Goal: Use online tool/utility: Utilize a website feature to perform a specific function

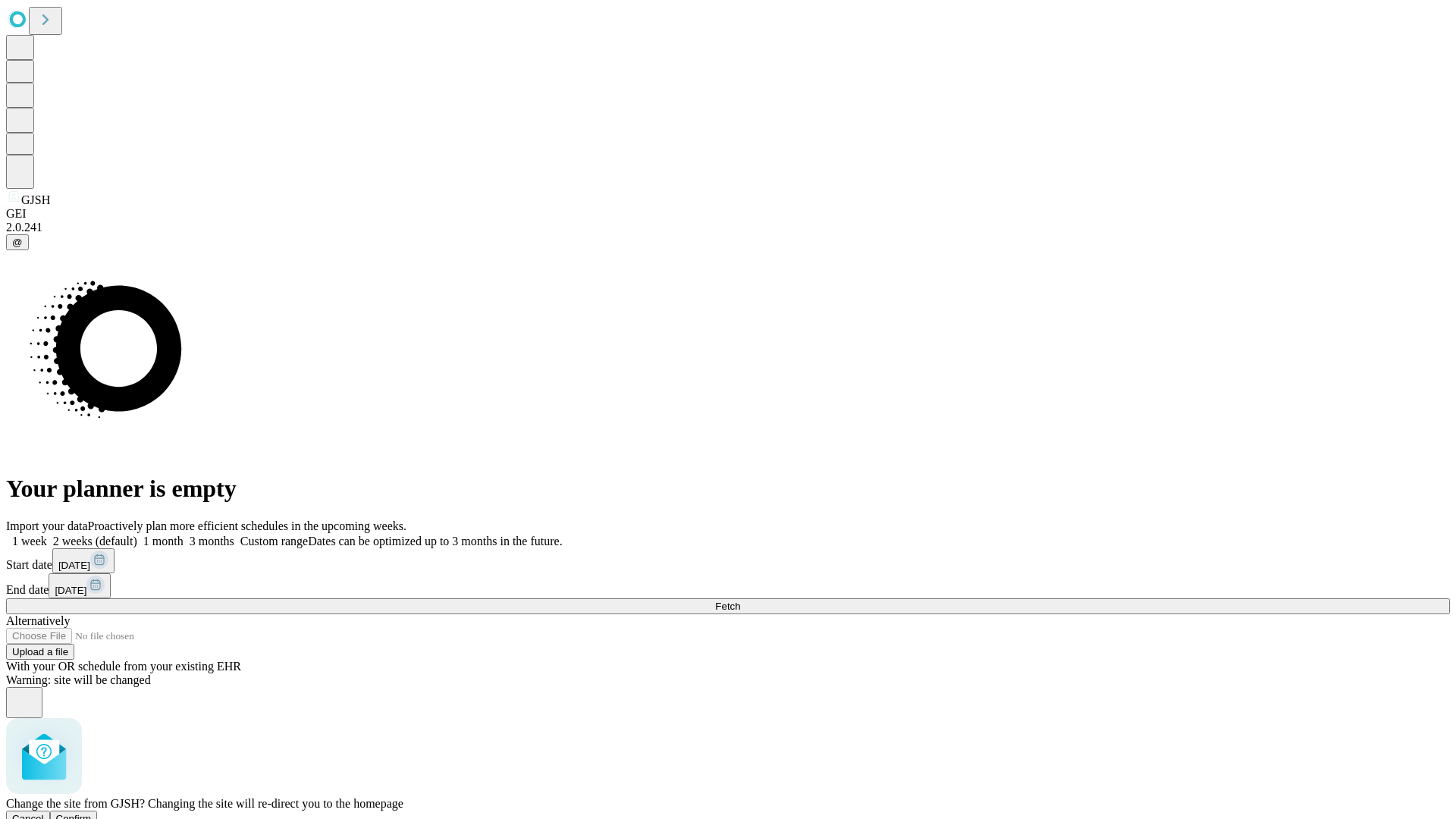
click at [92, 813] on span "Confirm" at bounding box center [74, 819] width 36 height 12
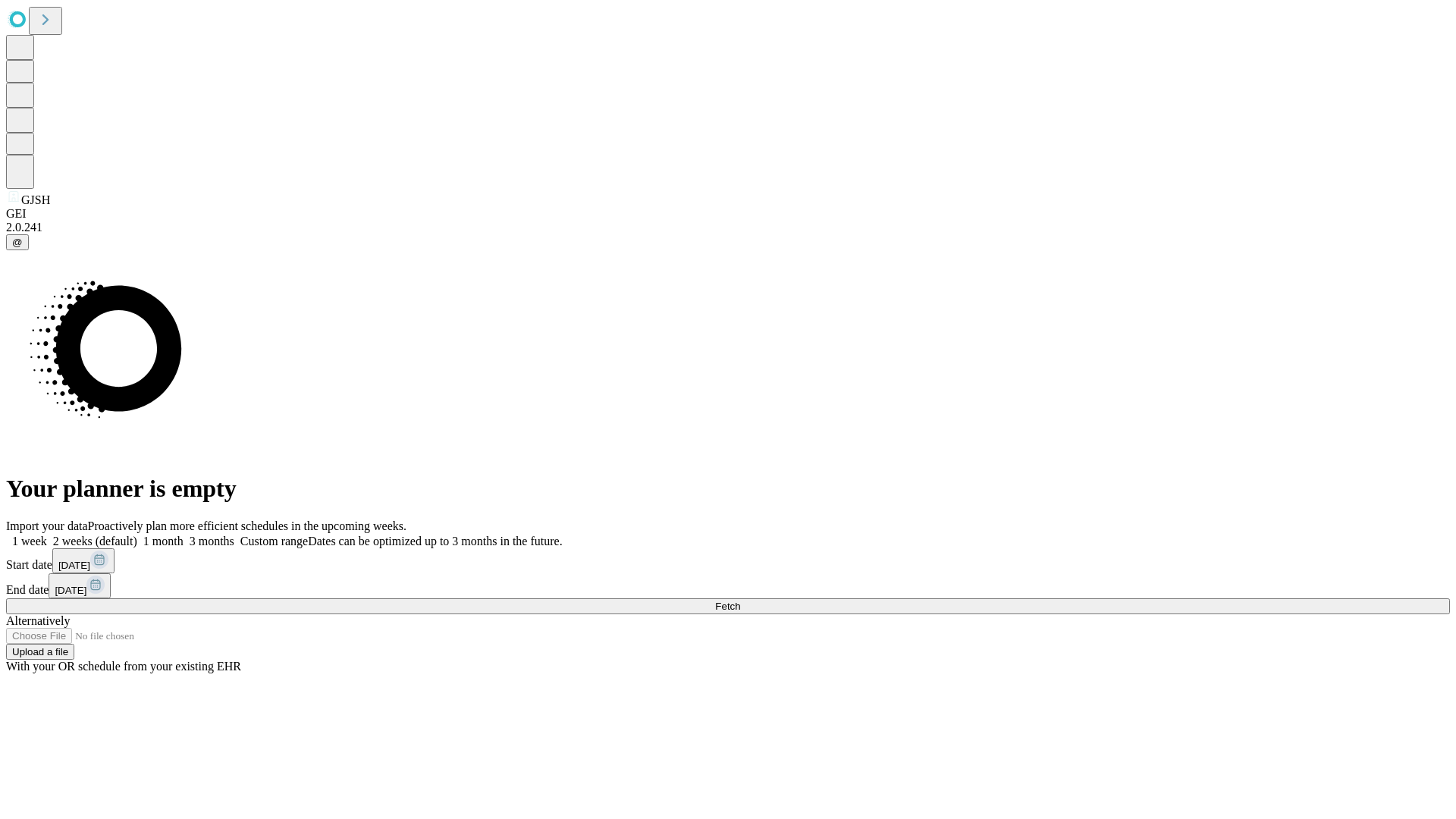
click at [47, 535] on label "1 week" at bounding box center [26, 540] width 41 height 13
click at [740, 601] on span "Fetch" at bounding box center [728, 607] width 25 height 12
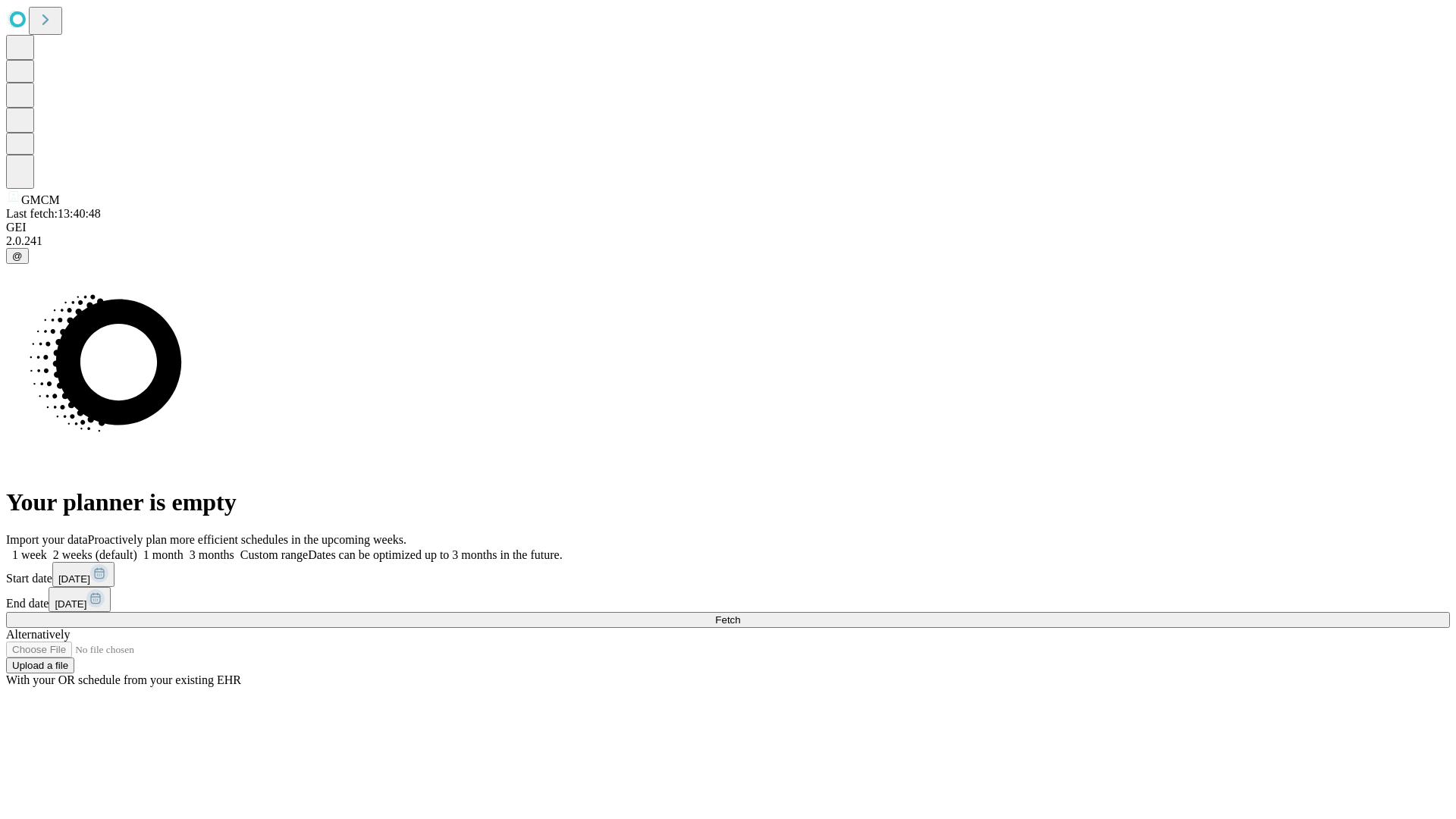
click at [47, 548] on label "1 week" at bounding box center [26, 554] width 41 height 13
click at [740, 614] on span "Fetch" at bounding box center [728, 620] width 25 height 12
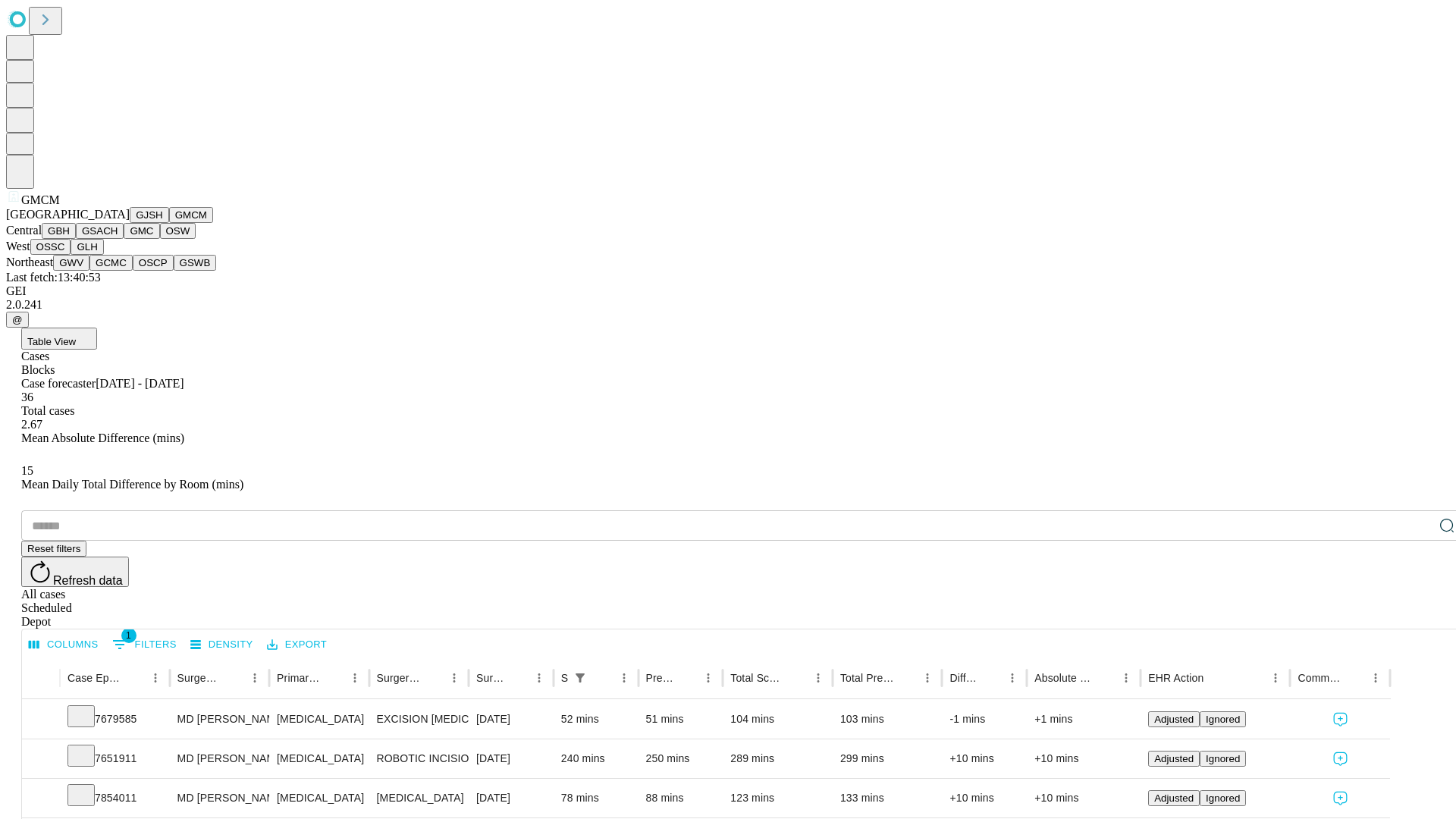
click at [76, 239] on button "GBH" at bounding box center [59, 231] width 34 height 16
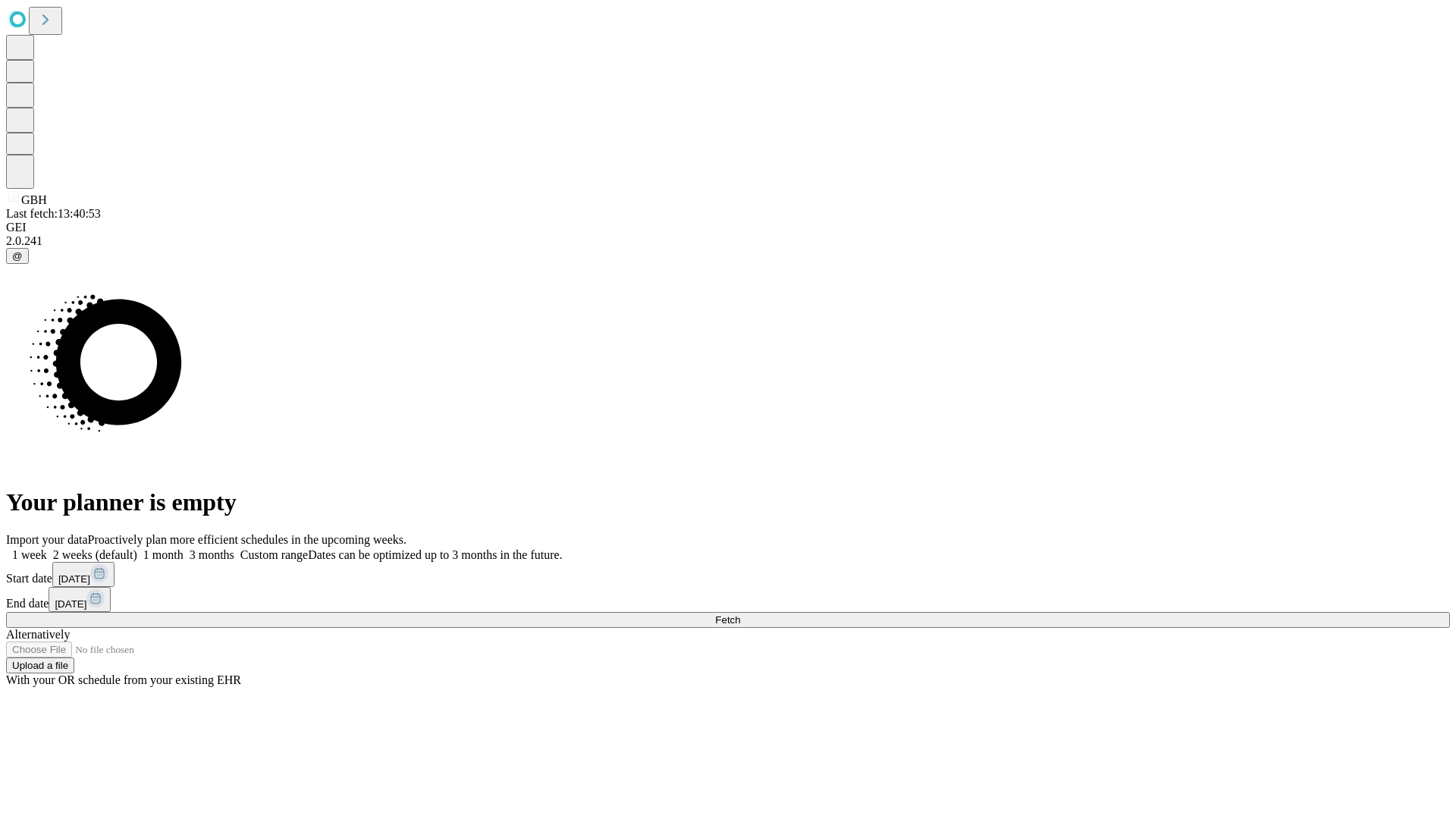
click at [47, 548] on label "1 week" at bounding box center [26, 554] width 41 height 13
click at [740, 614] on span "Fetch" at bounding box center [728, 620] width 25 height 12
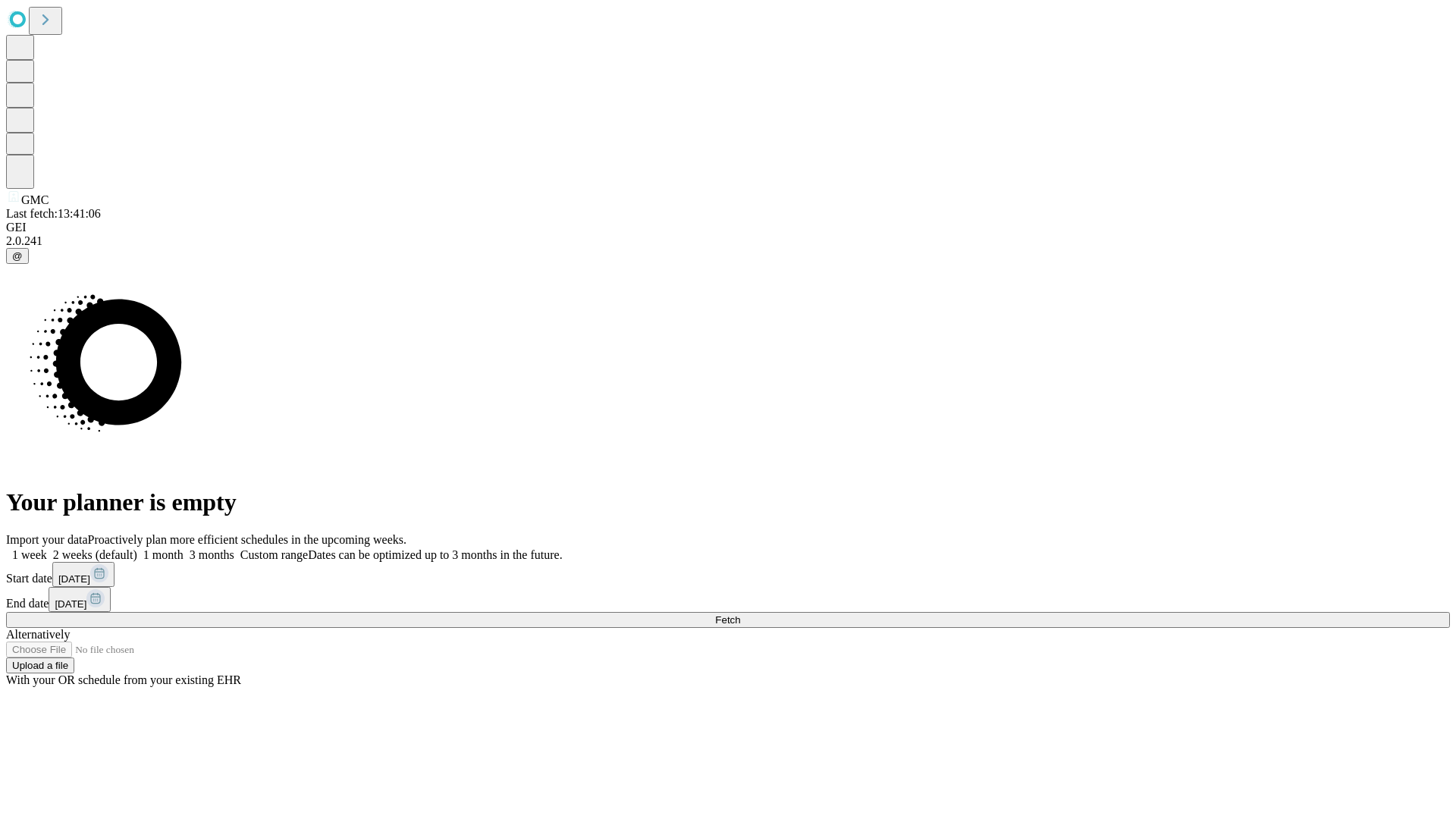
click at [47, 548] on label "1 week" at bounding box center [26, 554] width 41 height 13
click at [740, 614] on span "Fetch" at bounding box center [728, 620] width 25 height 12
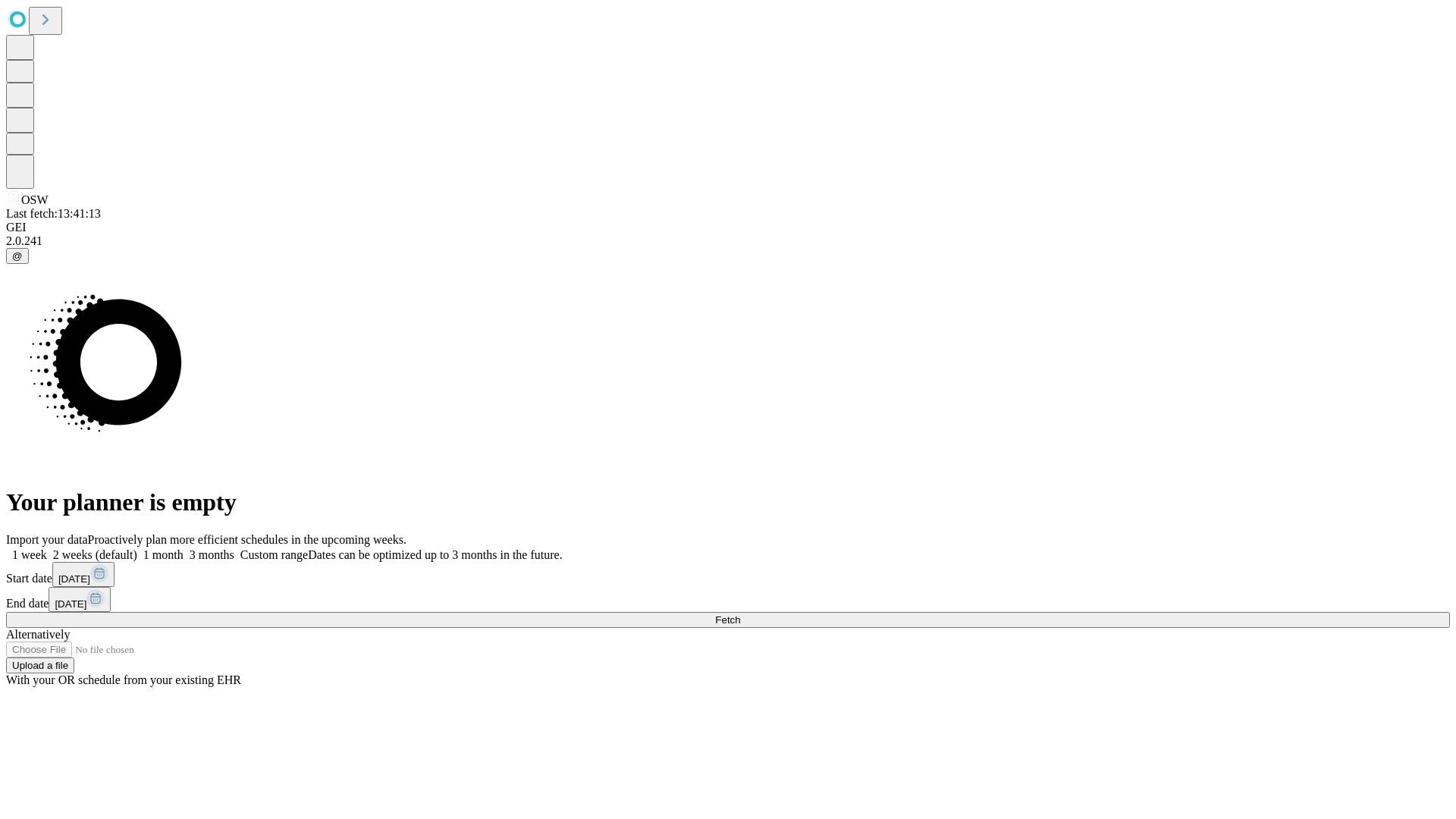
click at [740, 614] on span "Fetch" at bounding box center [728, 620] width 25 height 12
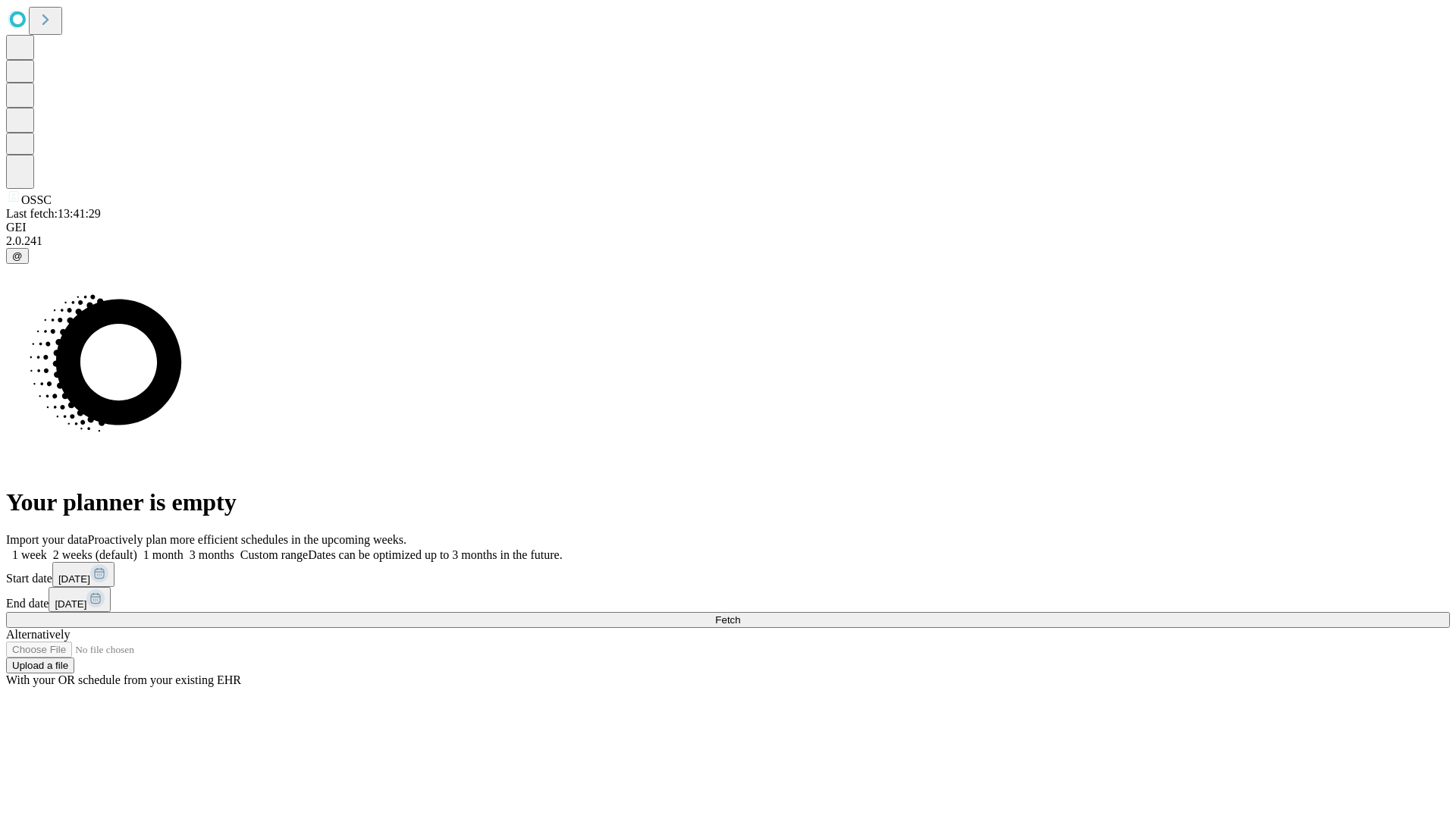
click at [740, 614] on span "Fetch" at bounding box center [728, 620] width 25 height 12
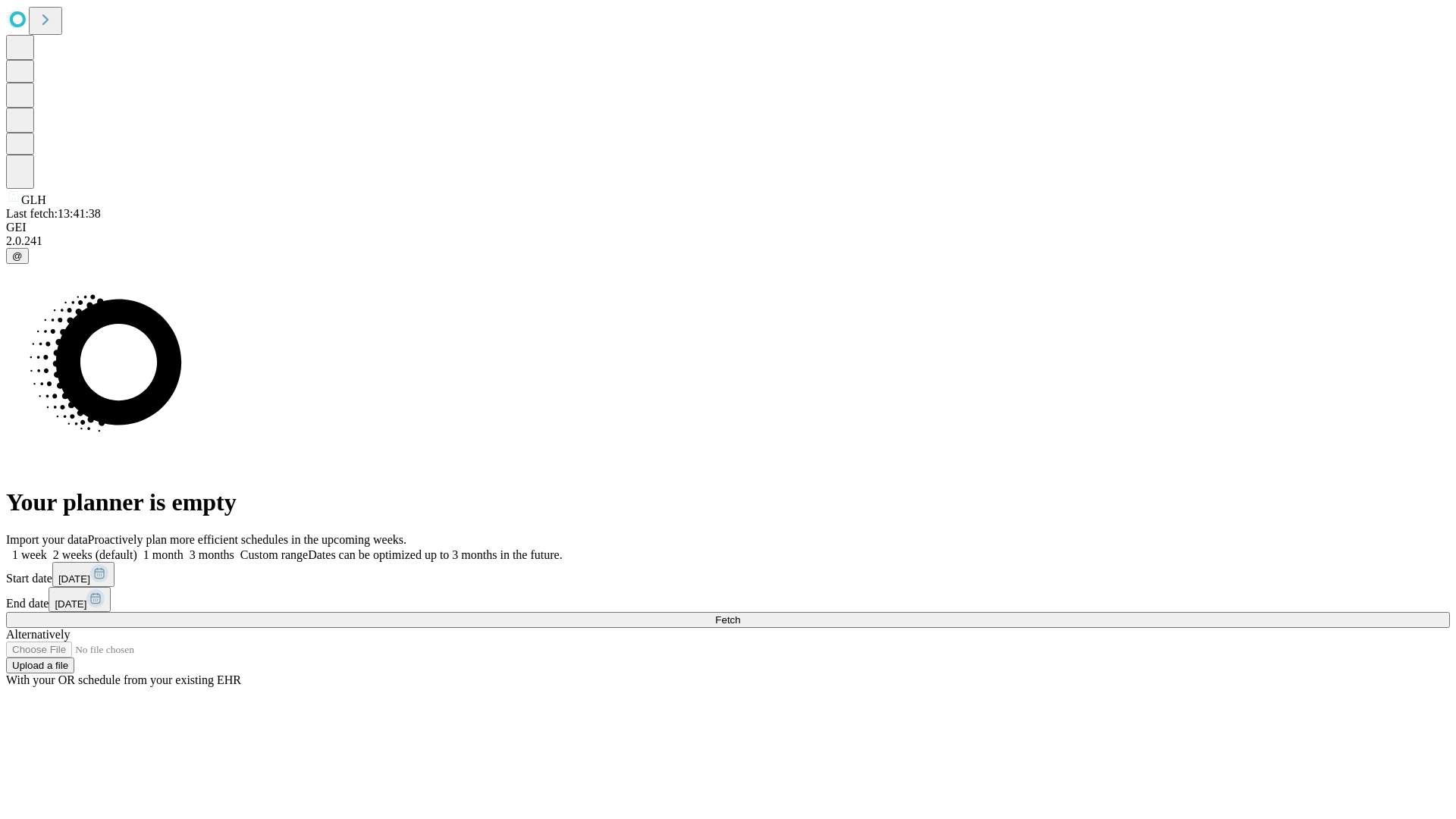
click at [47, 548] on label "1 week" at bounding box center [26, 554] width 41 height 13
click at [740, 614] on span "Fetch" at bounding box center [728, 620] width 25 height 12
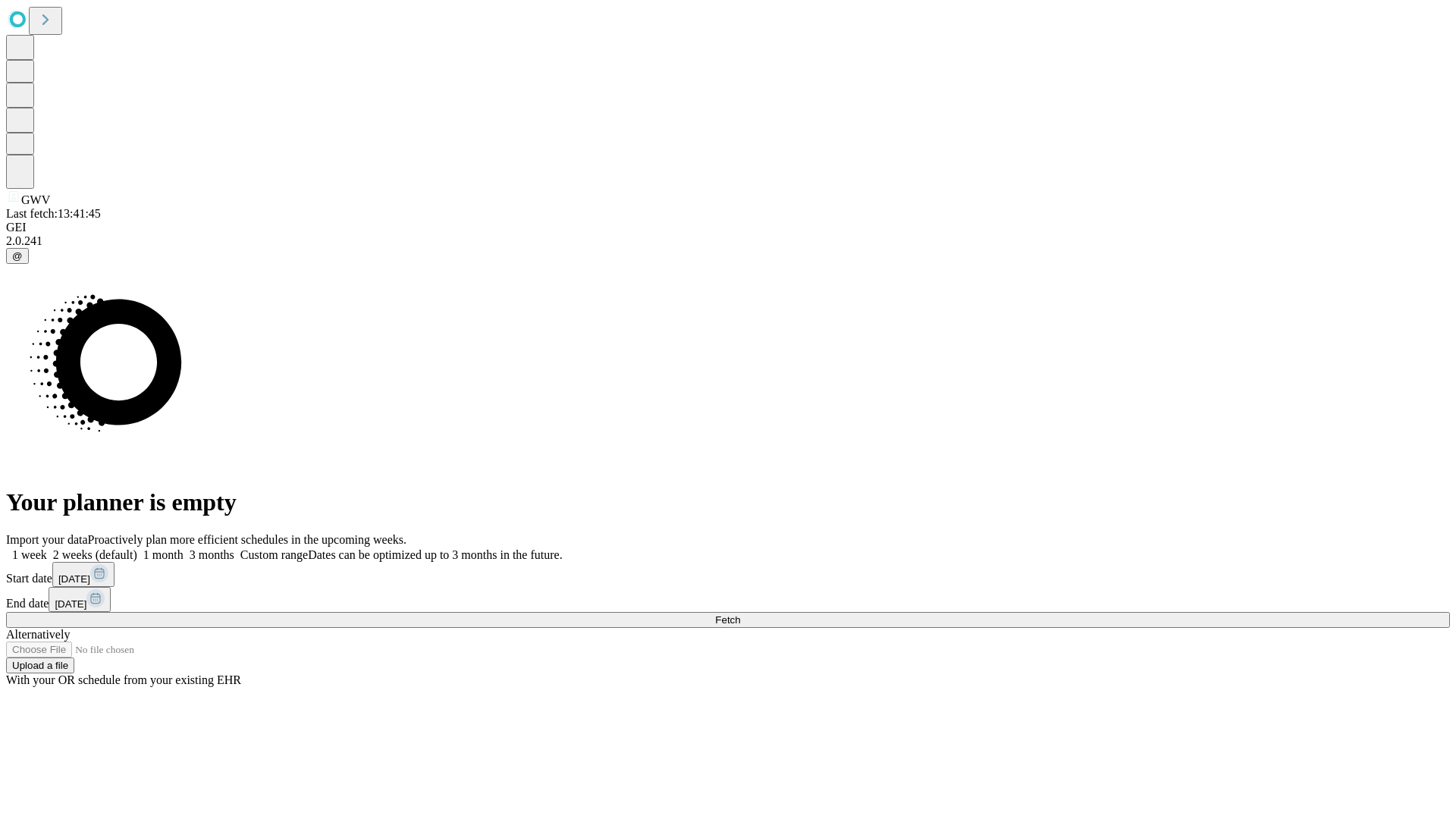
click at [47, 548] on label "1 week" at bounding box center [26, 554] width 41 height 13
click at [740, 614] on span "Fetch" at bounding box center [728, 620] width 25 height 12
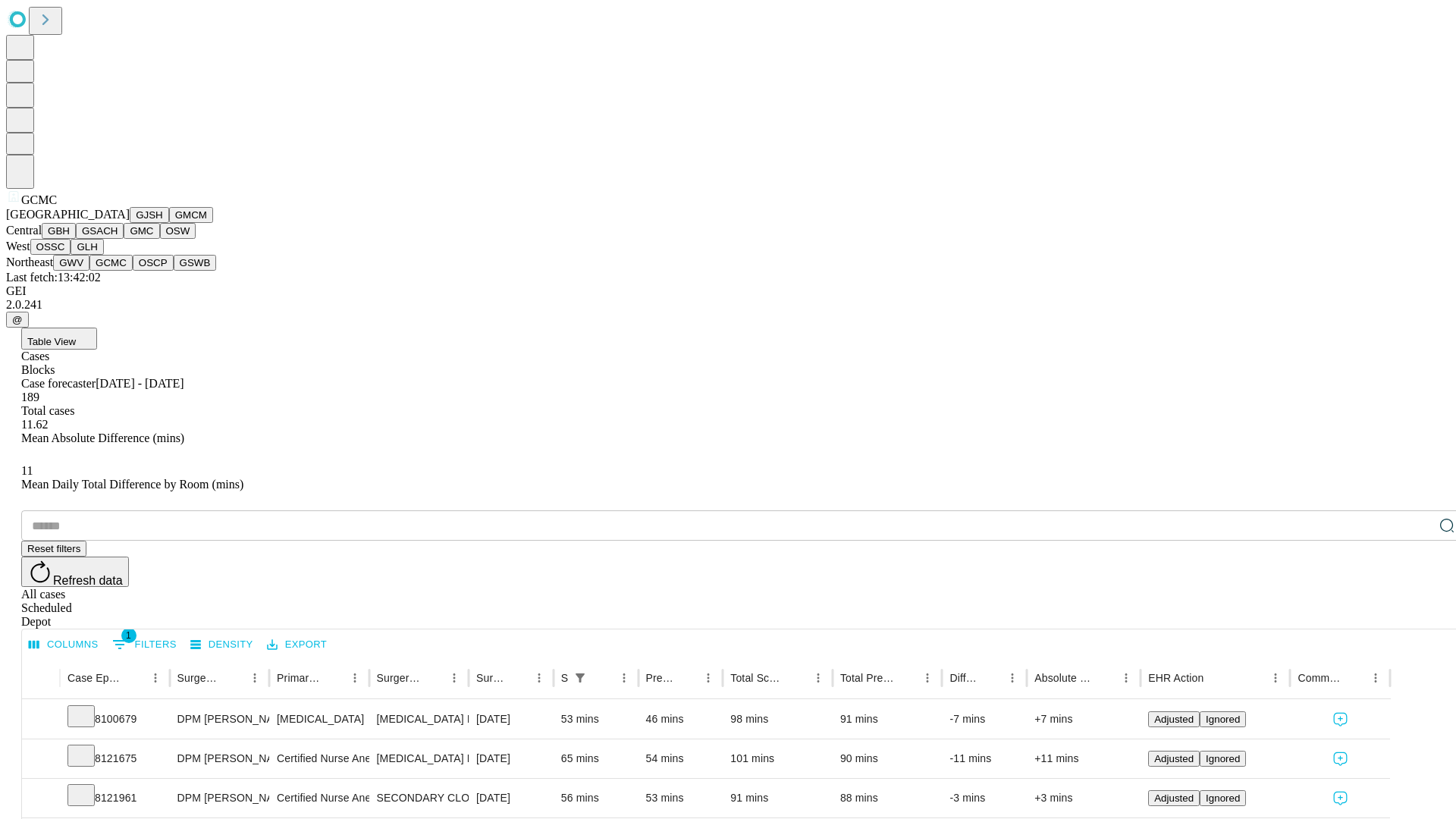
click at [133, 271] on button "OSCP" at bounding box center [153, 263] width 41 height 16
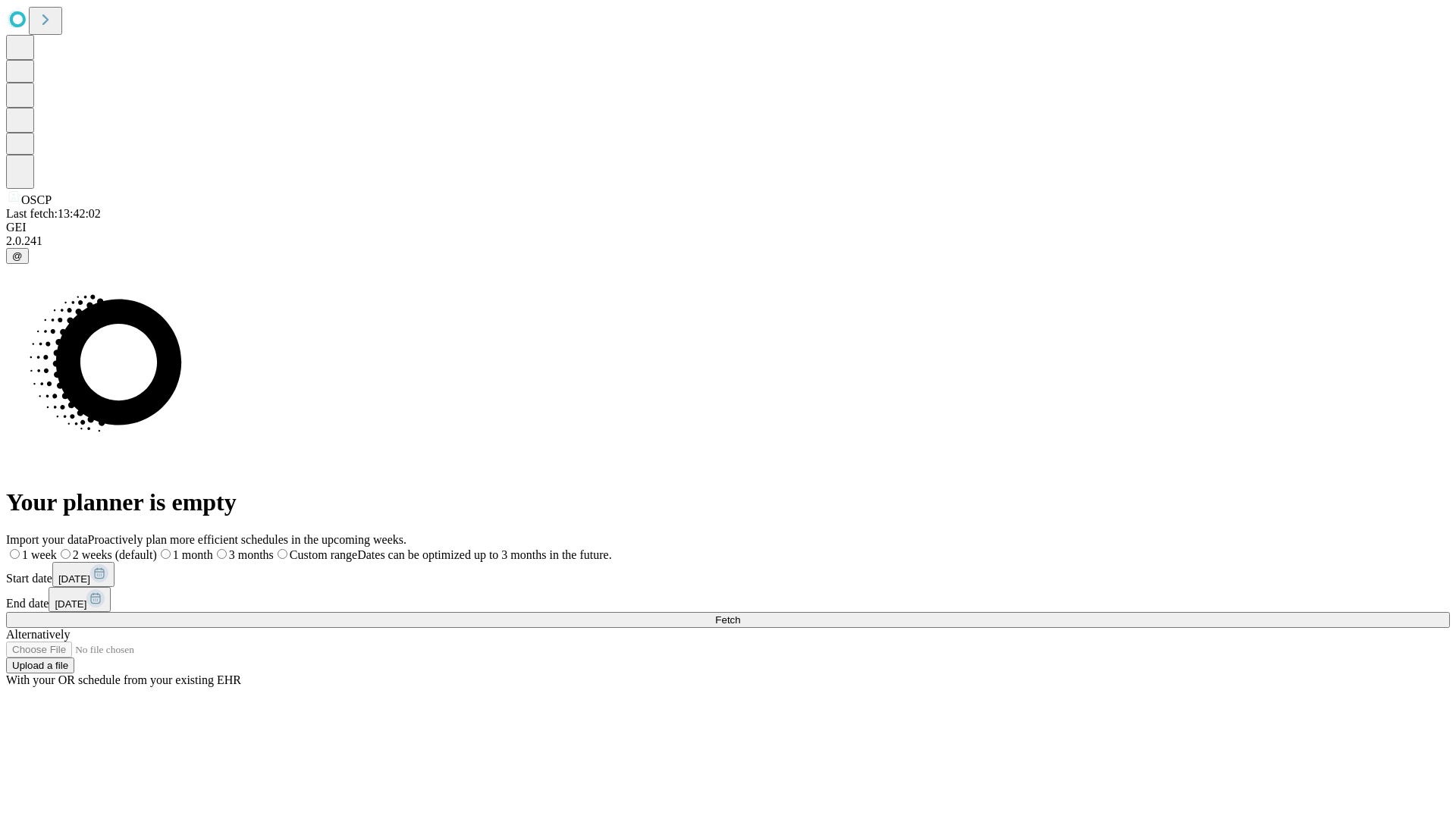
click at [57, 548] on label "1 week" at bounding box center [31, 554] width 51 height 13
click at [740, 614] on span "Fetch" at bounding box center [728, 620] width 25 height 12
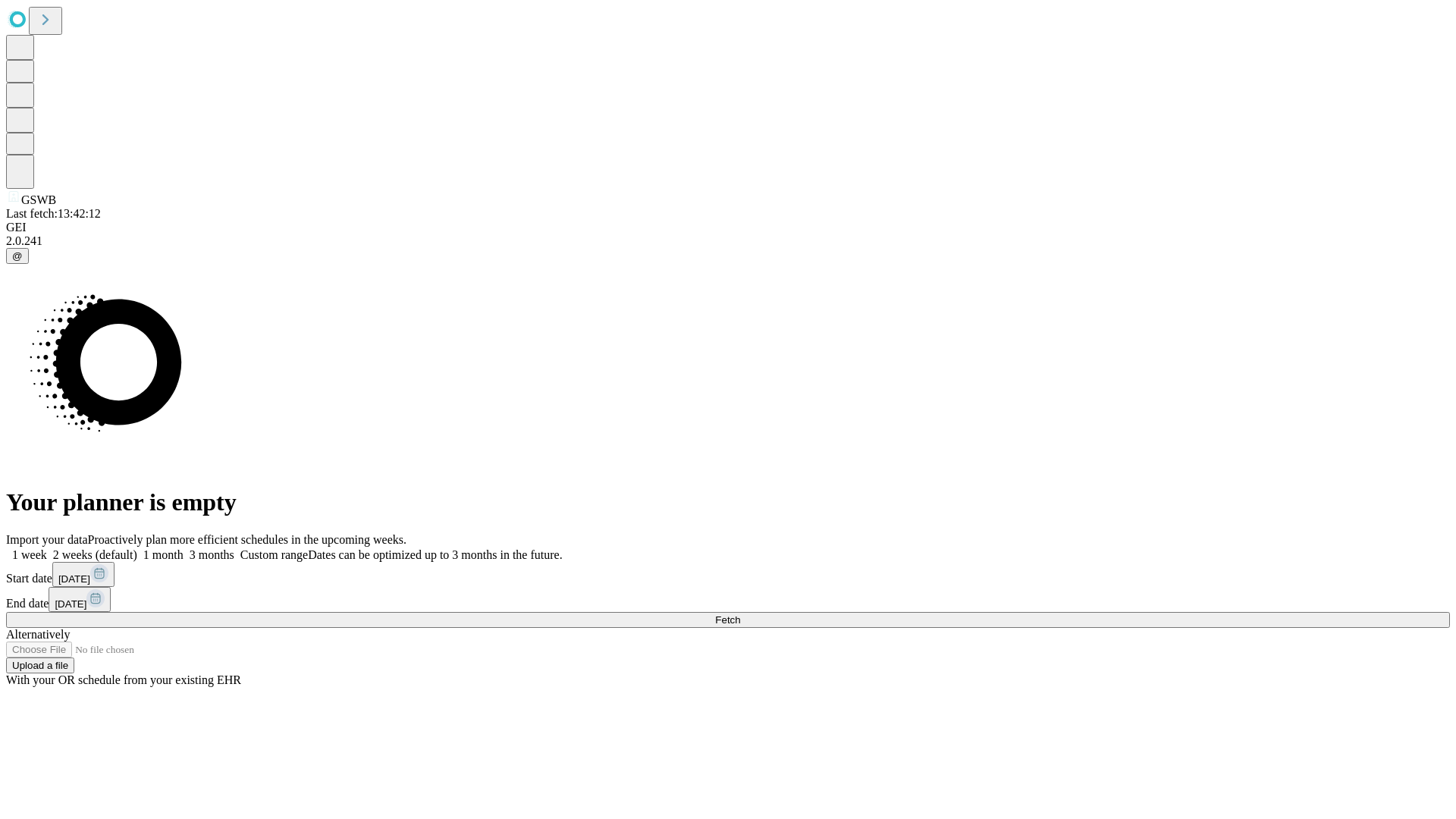
click at [47, 548] on label "1 week" at bounding box center [26, 554] width 41 height 13
click at [740, 614] on span "Fetch" at bounding box center [728, 620] width 25 height 12
